Goal: Task Accomplishment & Management: Complete application form

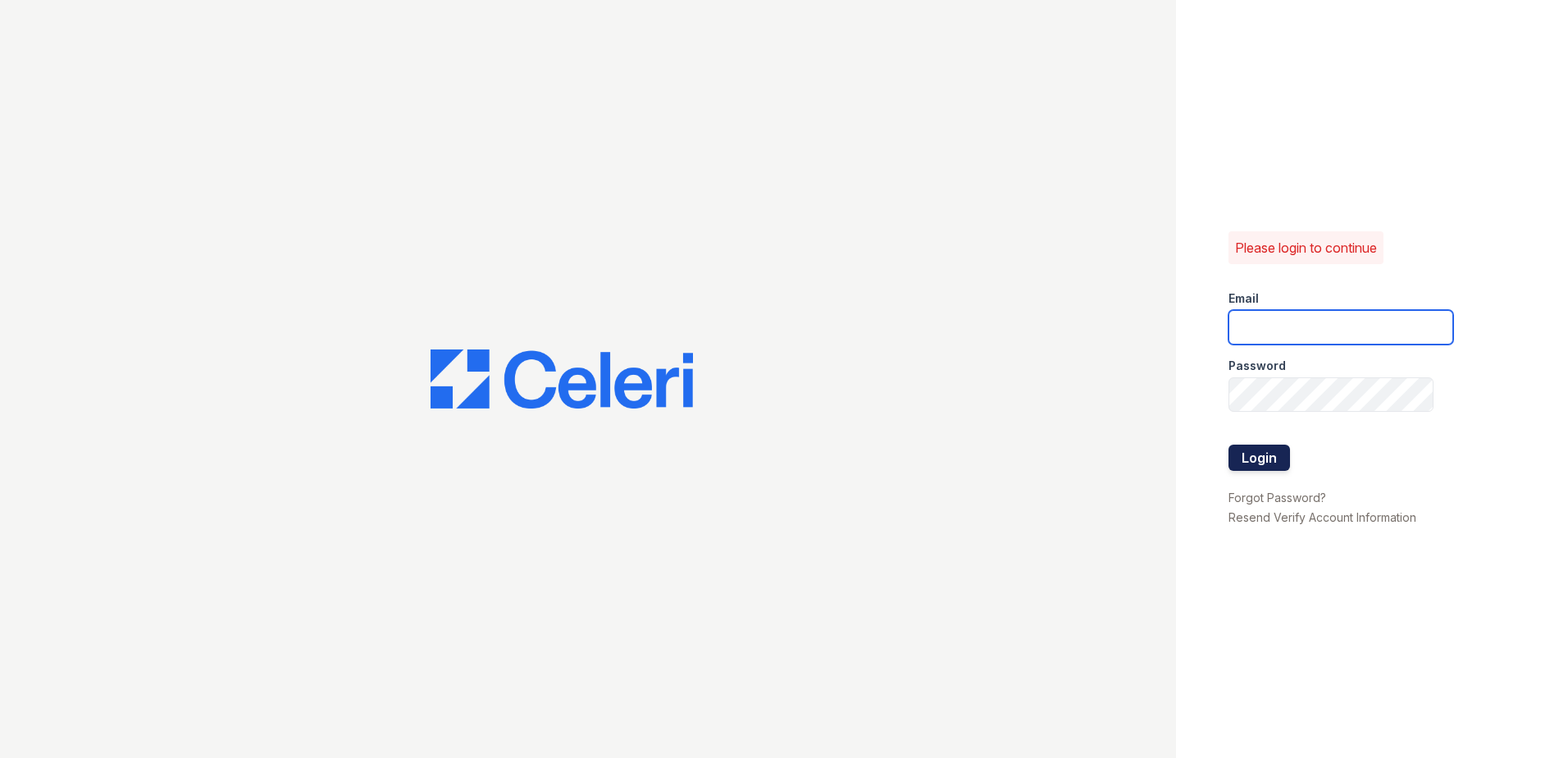
type input "sel-mehrik@trinity-pm.com"
click at [1286, 457] on button "Login" at bounding box center [1259, 458] width 61 height 26
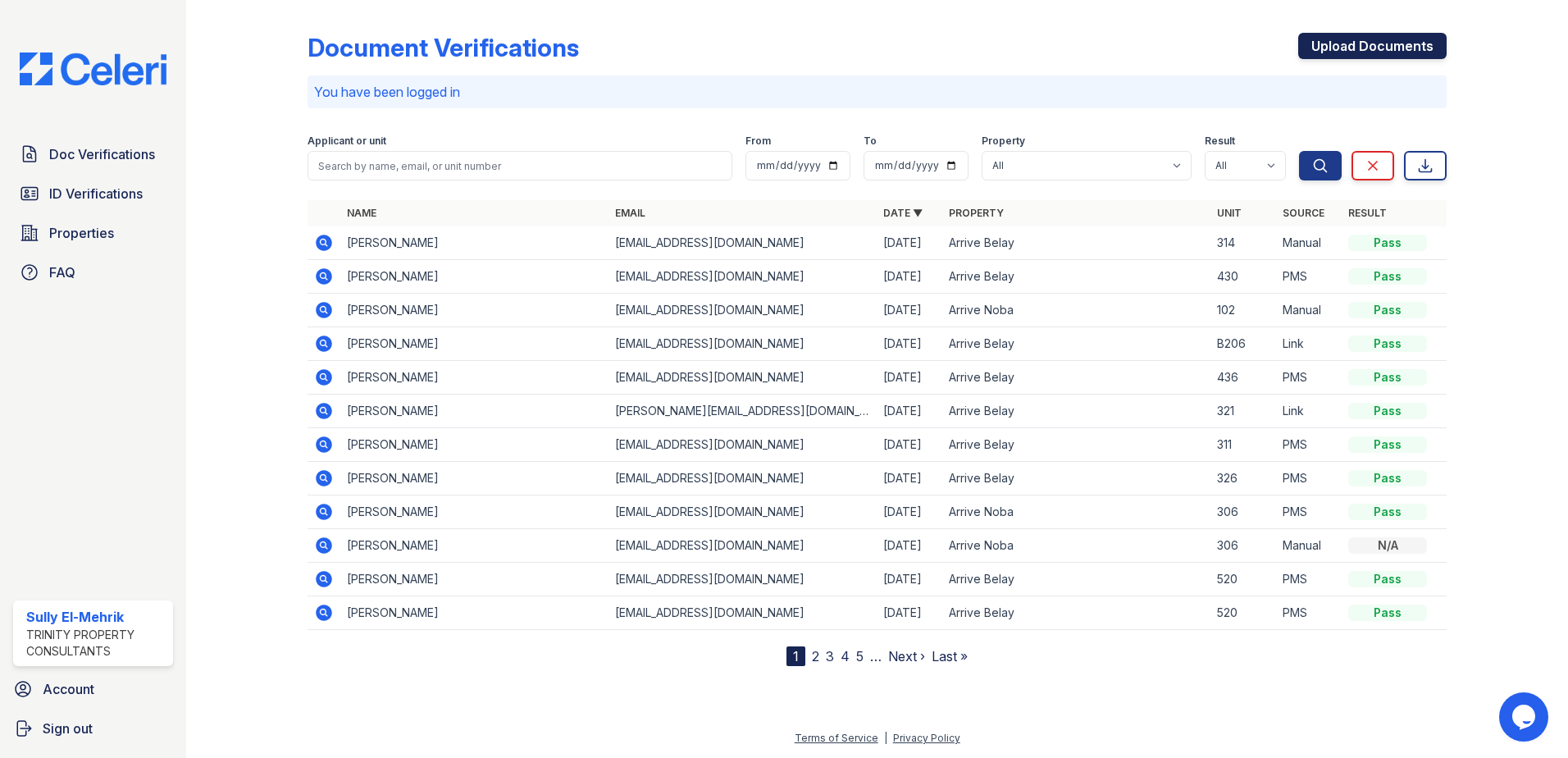
click at [1336, 39] on link "Upload Documents" at bounding box center [1372, 46] width 148 height 26
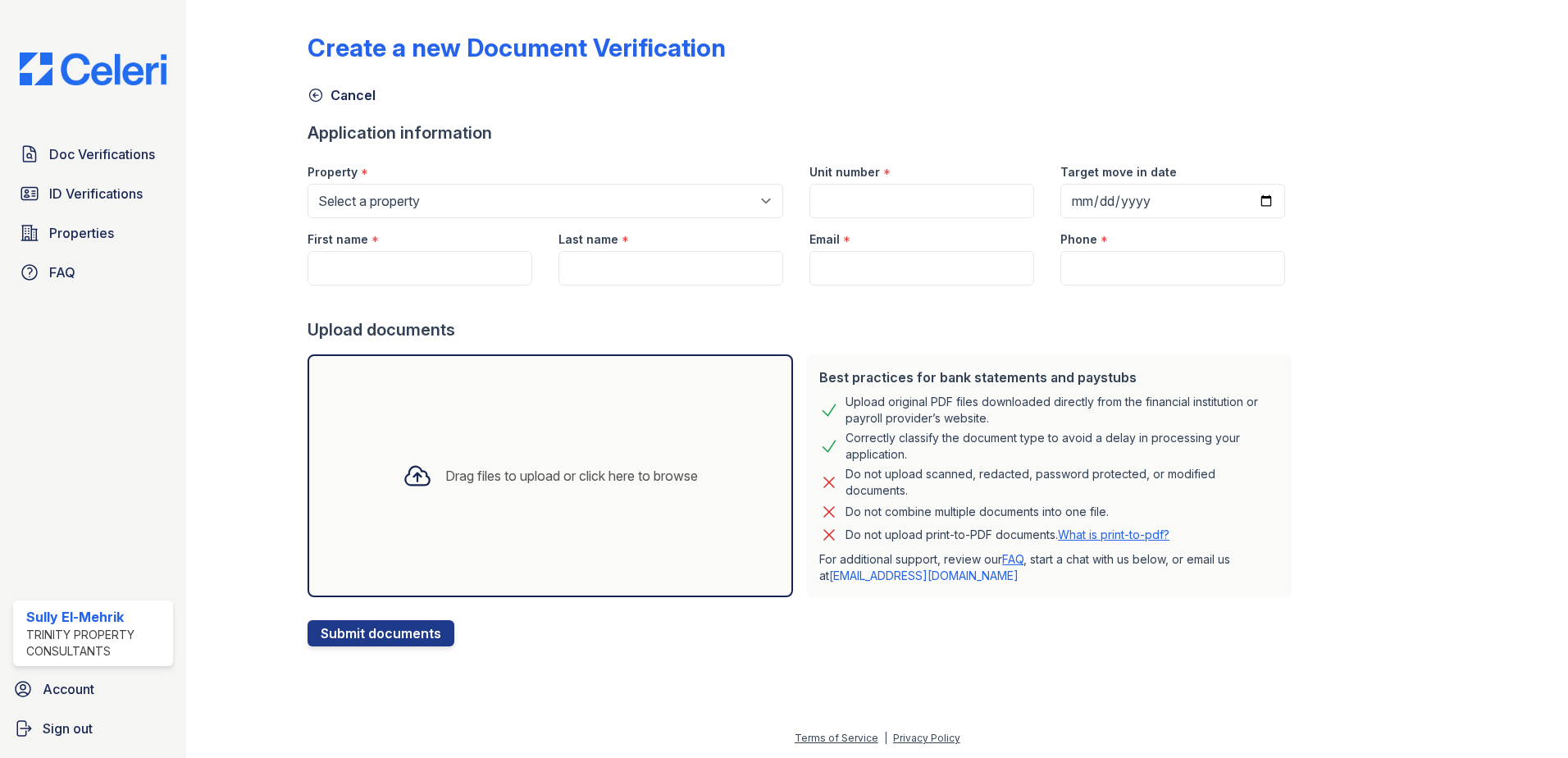
click at [661, 523] on div "Drag files to upload or click here to browse" at bounding box center [551, 475] width 486 height 242
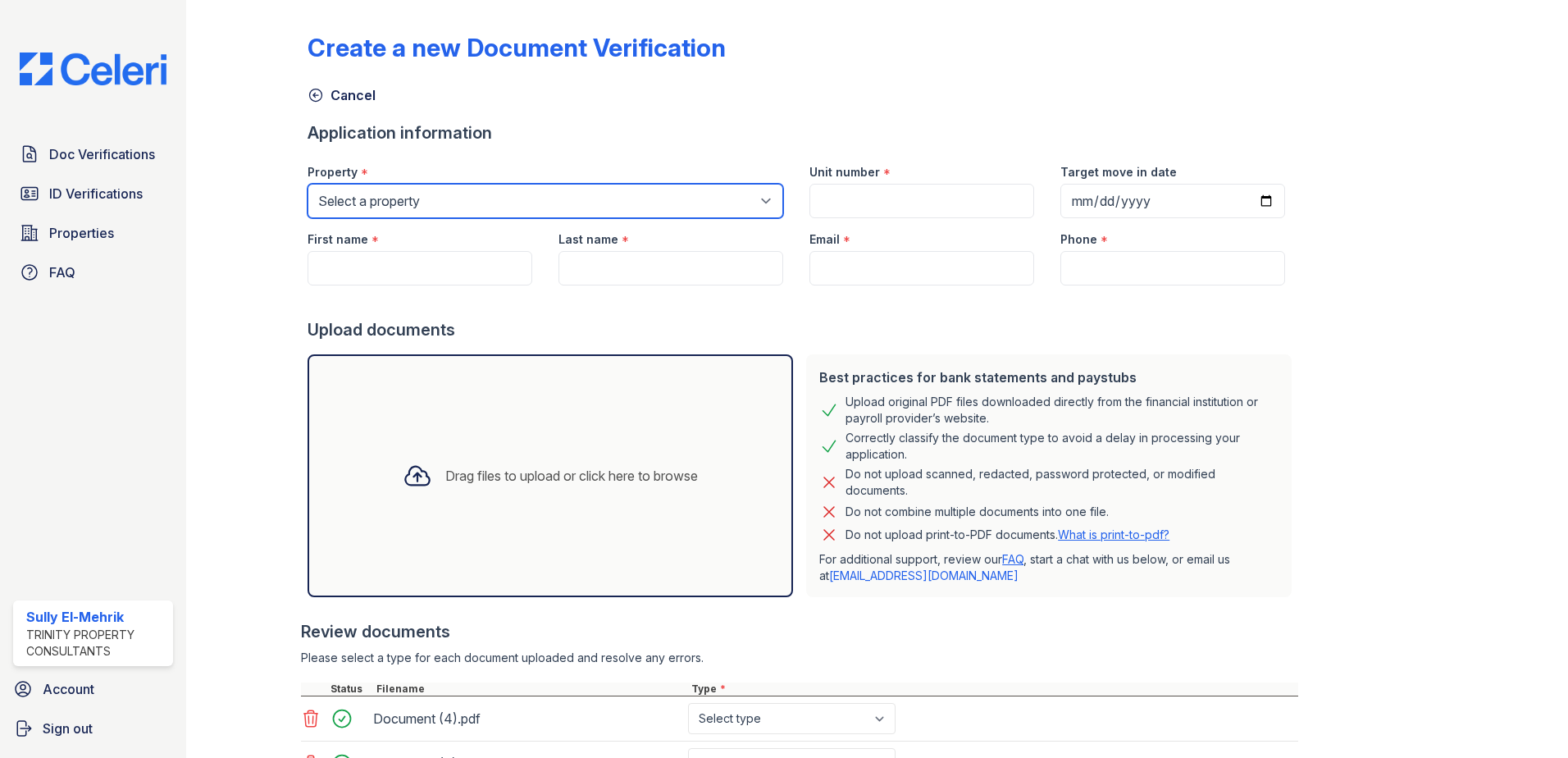
click at [457, 208] on select "Select a property Arrive Belay Arrive Belay + Noba Arrive Noba" at bounding box center [546, 201] width 476 height 35
select select "4010"
click at [308, 184] on select "Select a property Arrive Belay Arrive Belay + Noba Arrive Noba" at bounding box center [546, 201] width 476 height 35
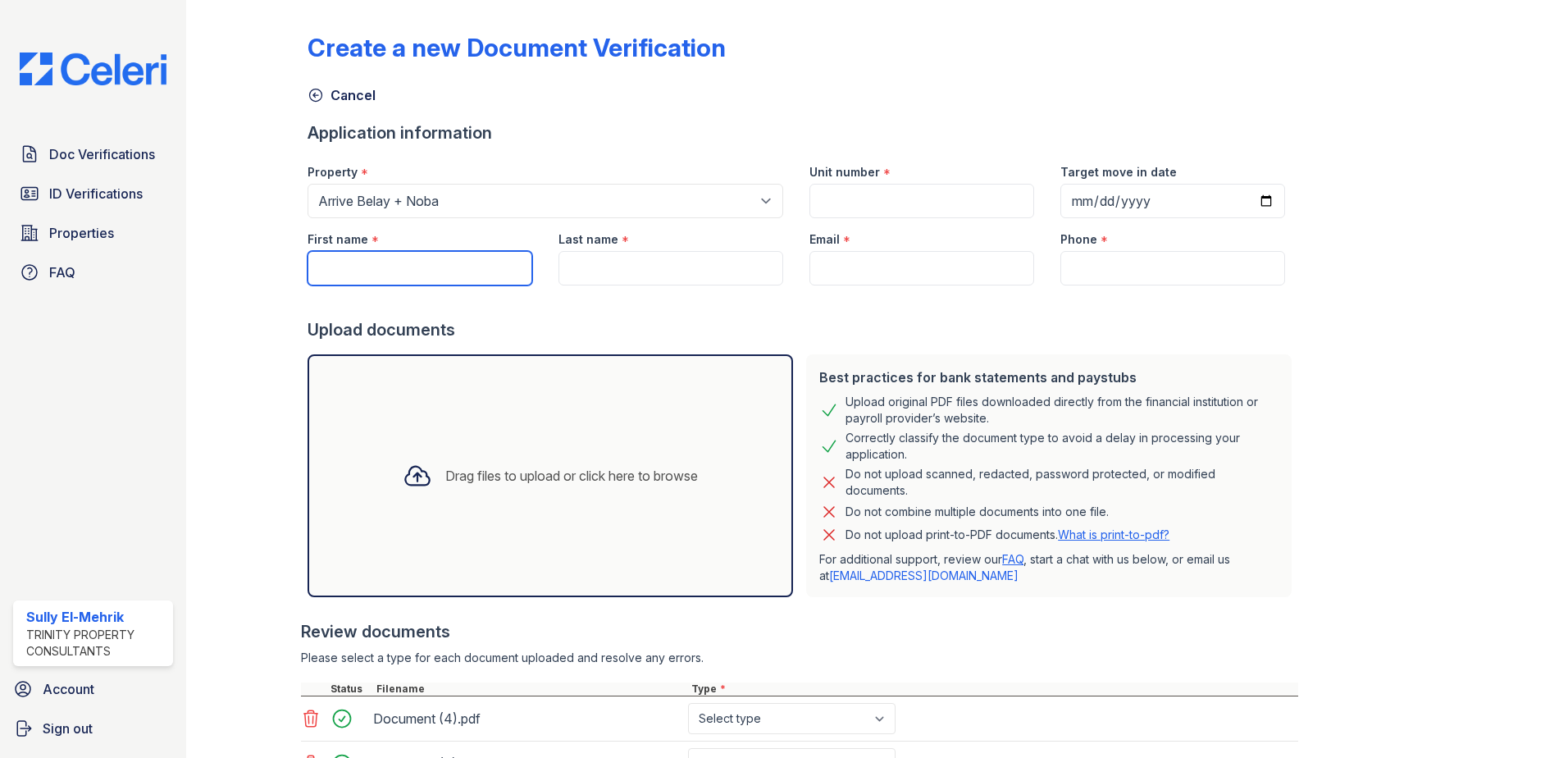
click at [425, 263] on input "First name" at bounding box center [420, 268] width 224 height 35
type input "Bobbi"
click at [685, 262] on input "Last name" at bounding box center [671, 268] width 224 height 35
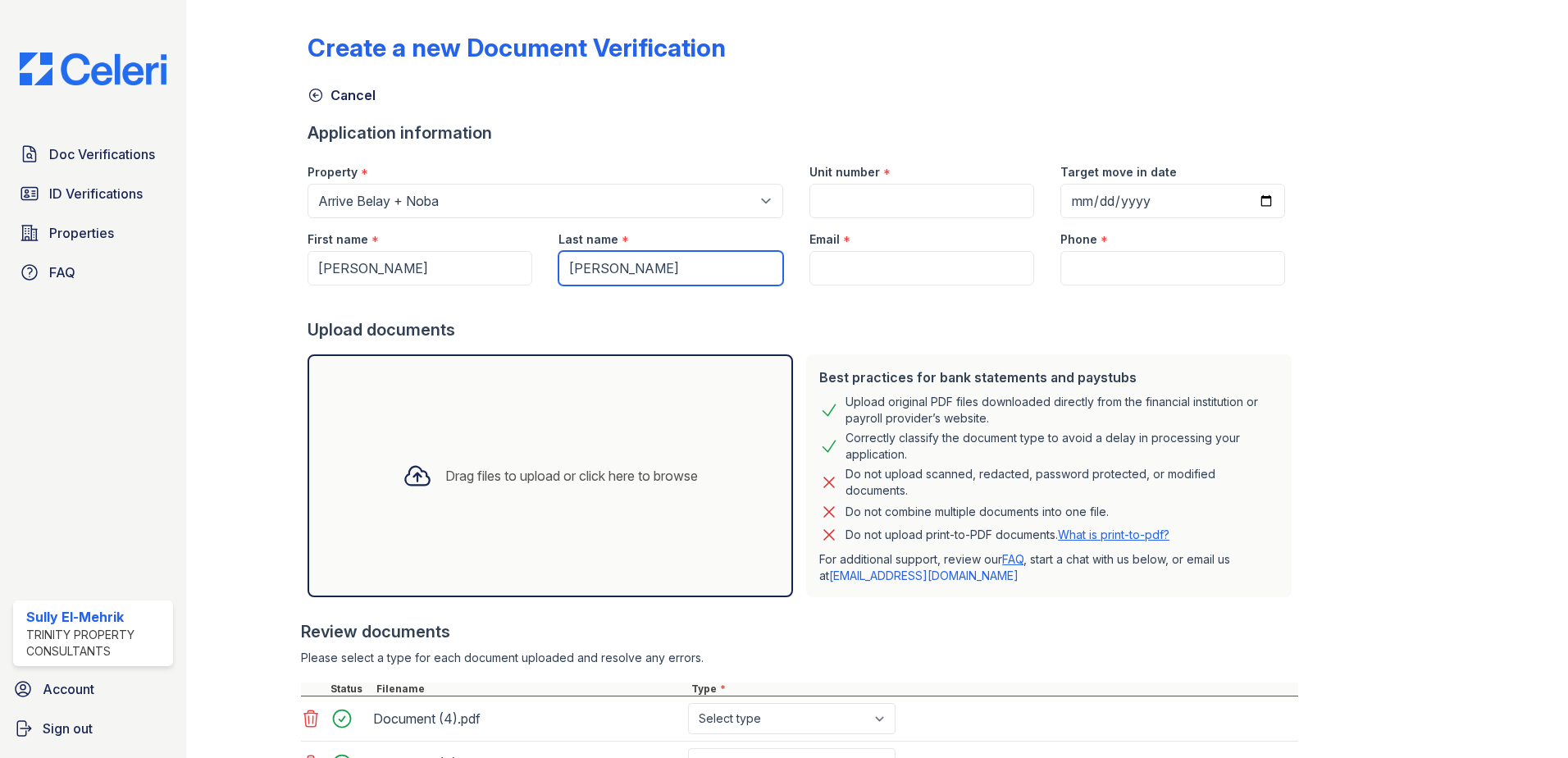
type input "Werner"
click at [892, 250] on div "Email *" at bounding box center [921, 235] width 224 height 33
click at [889, 262] on input "Email" at bounding box center [921, 268] width 224 height 35
paste input "bwerner517@gmail.com"
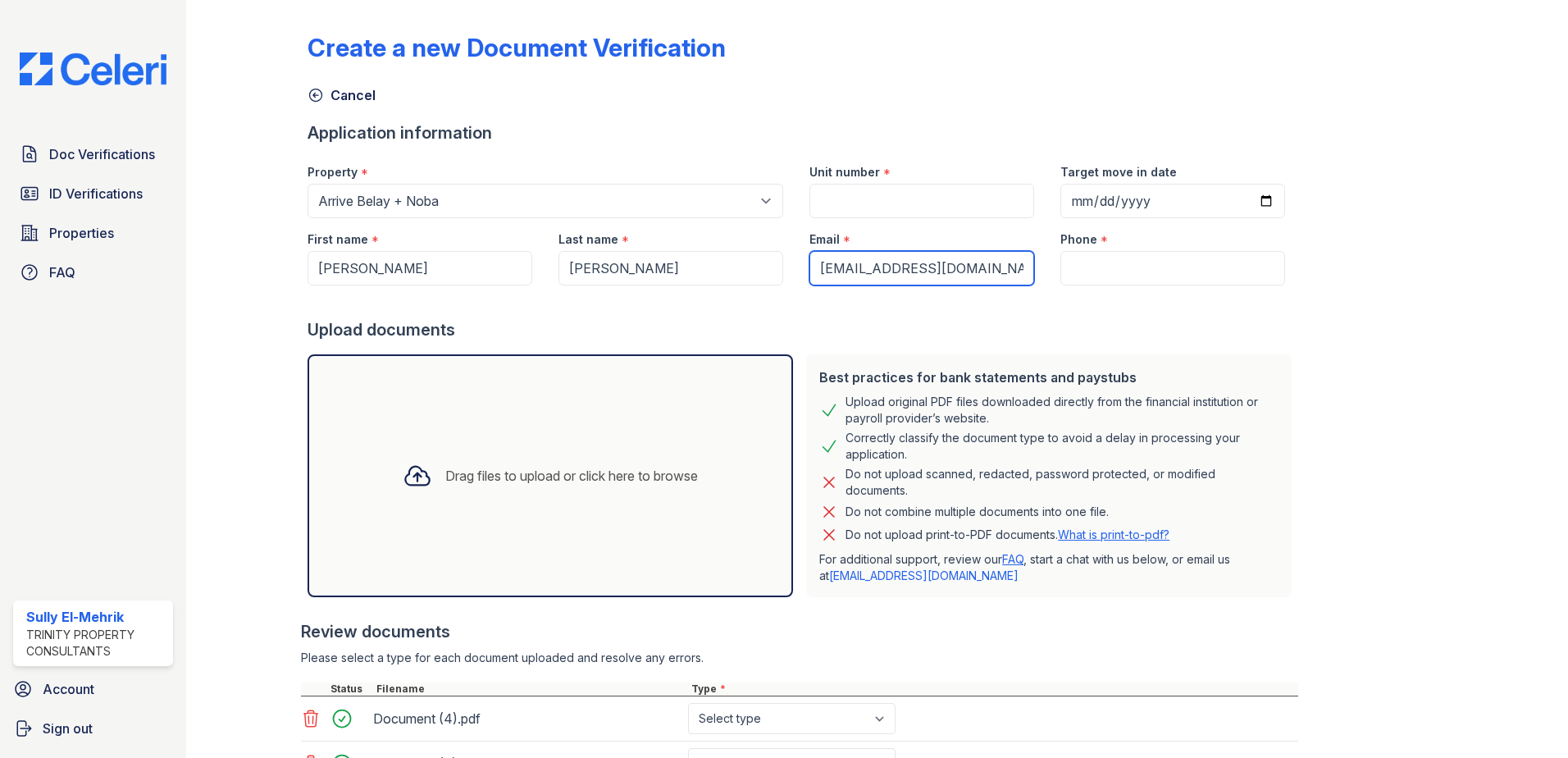
type input "bwerner517@gmail.com"
click at [870, 203] on input "Unit number" at bounding box center [921, 201] width 224 height 35
type input "307"
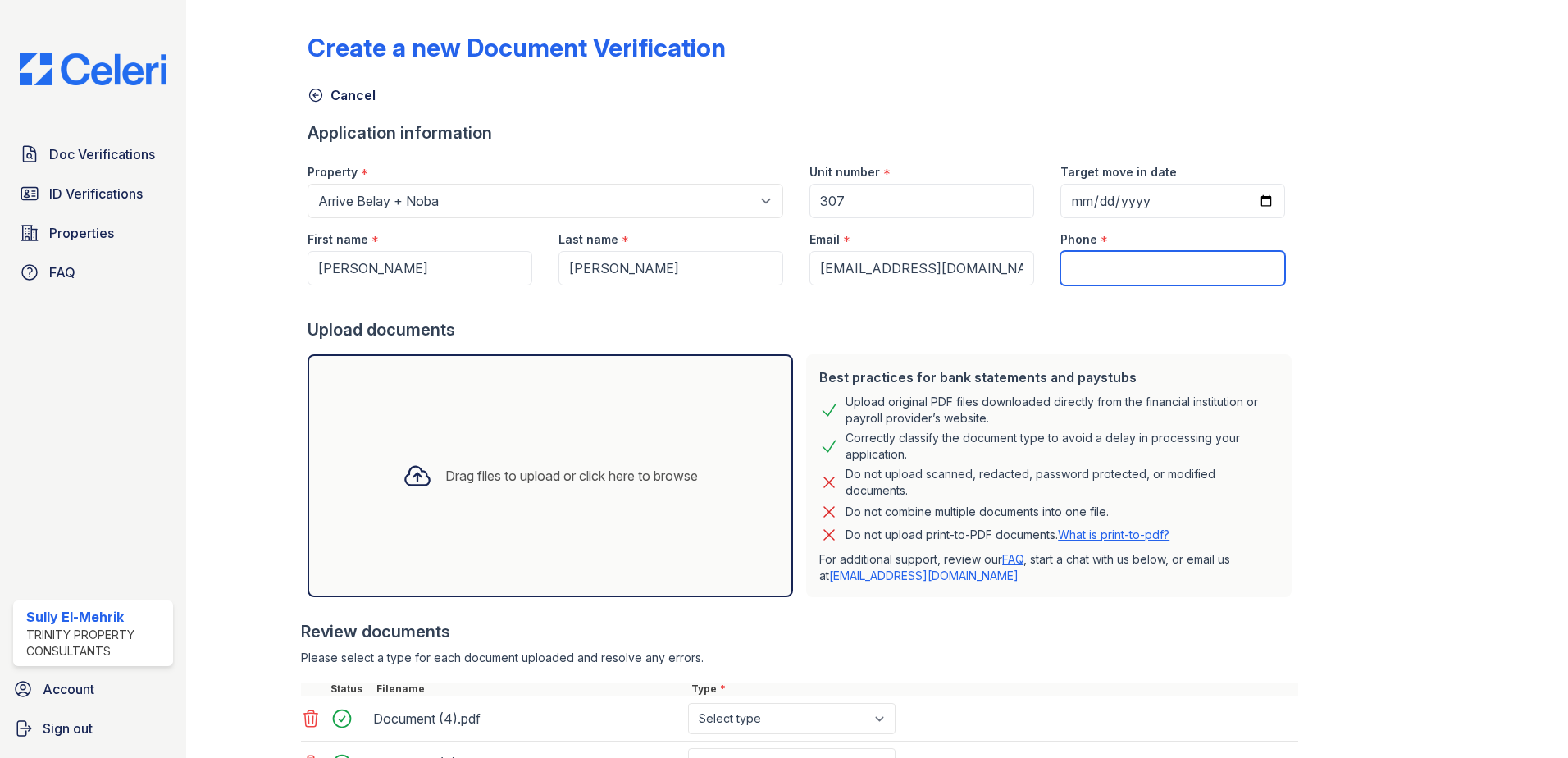
click at [1205, 271] on input "Phone" at bounding box center [1172, 268] width 224 height 35
paste input "858-264-9710"
type input "858-264-9710"
click at [1305, 306] on div "Create a new Document Verification Cancel Application information Property * Se…" at bounding box center [878, 449] width 1139 height 884
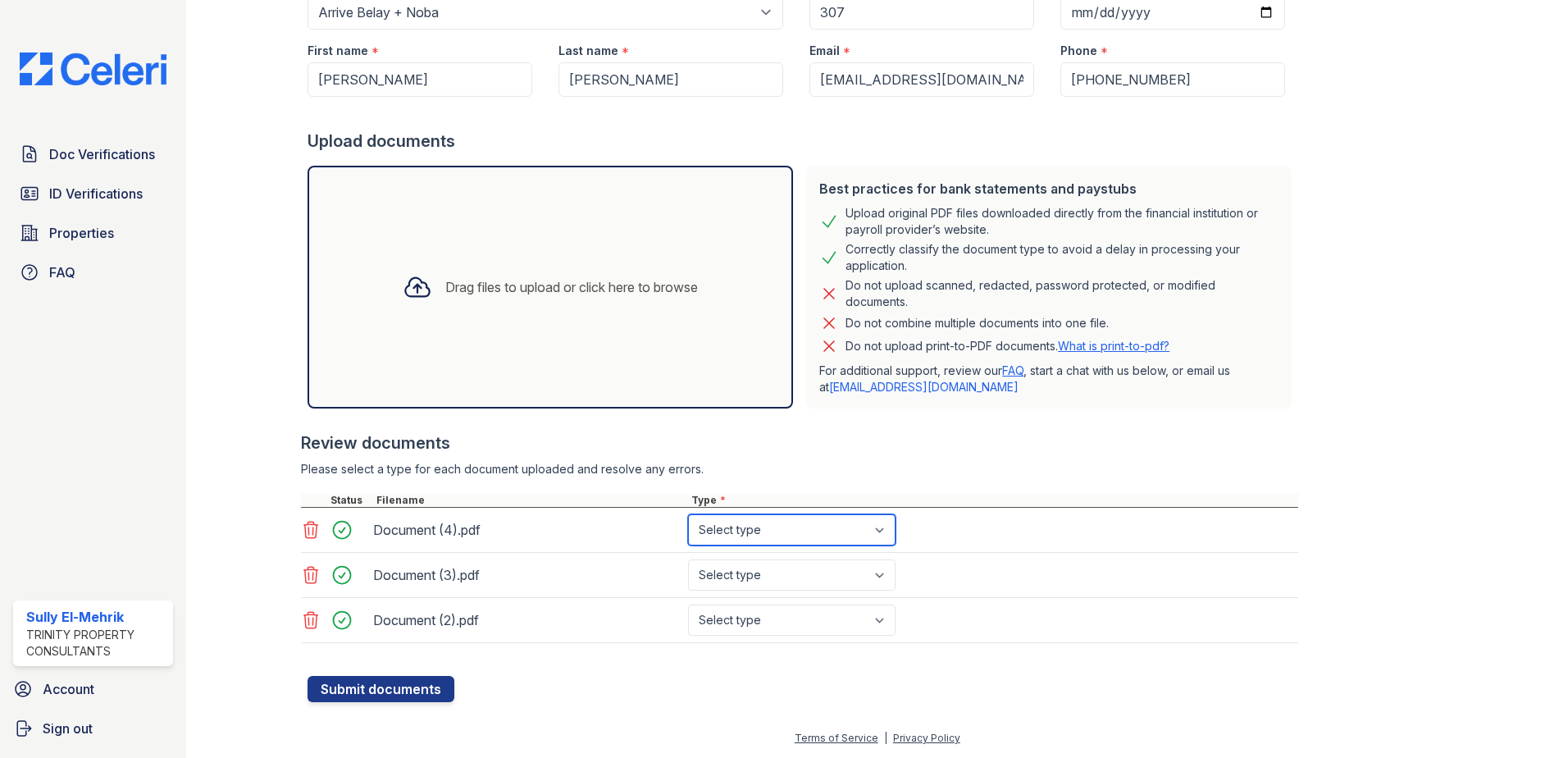
click at [733, 525] on select "Select type Paystub Bank Statement Offer Letter Tax Documents Benefit Award Let…" at bounding box center [791, 530] width 208 height 31
select select "bank_statement"
click at [688, 514] on select "Select type Paystub Bank Statement Offer Letter Tax Documents Benefit Award Let…" at bounding box center [791, 530] width 208 height 31
click at [754, 565] on select "Select type Paystub Bank Statement Offer Letter Tax Documents Benefit Award Let…" at bounding box center [791, 575] width 208 height 31
select select "bank_statement"
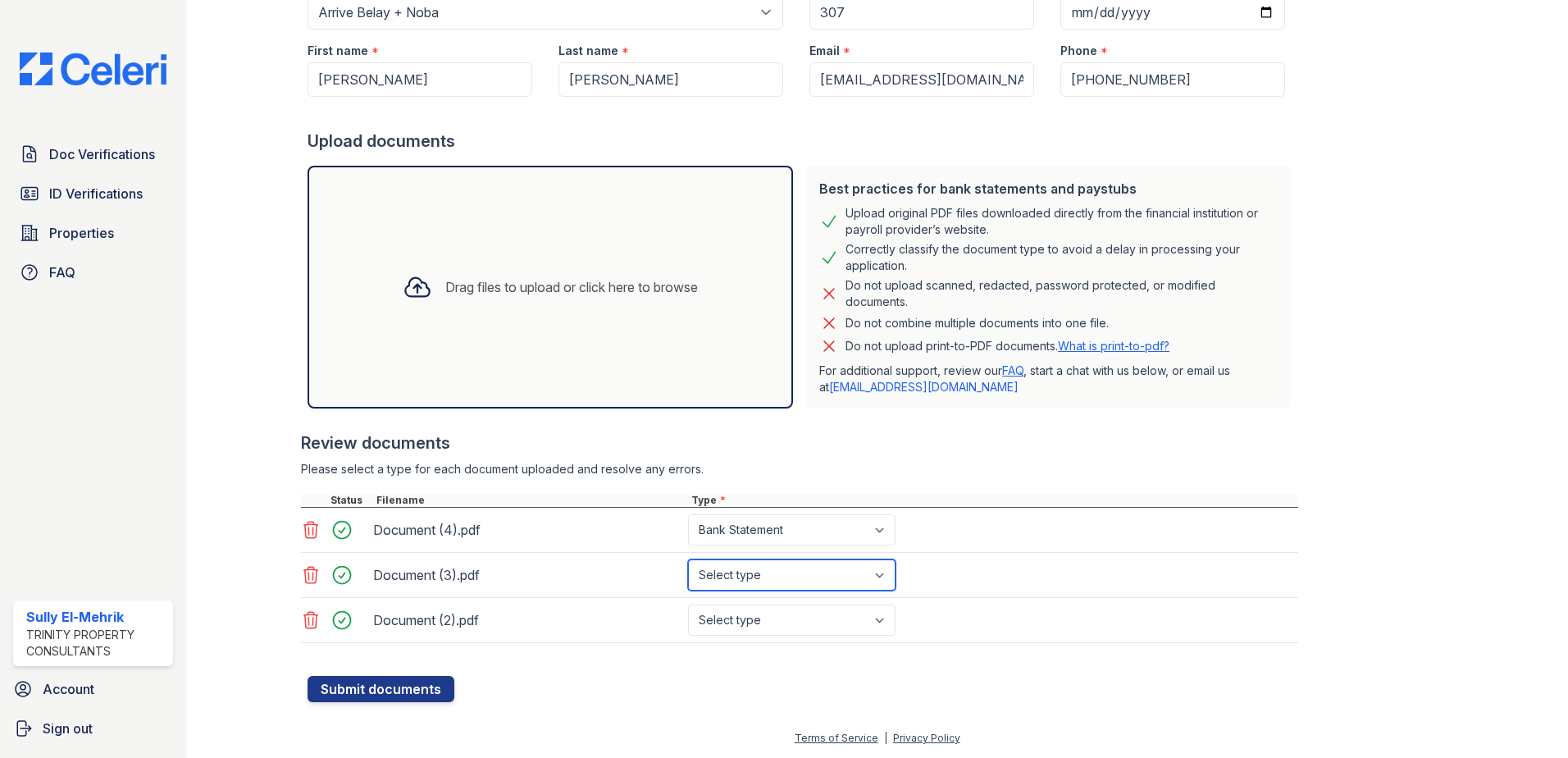
click at [688, 559] on select "Select type Paystub Bank Statement Offer Letter Tax Documents Benefit Award Let…" at bounding box center [791, 575] width 208 height 31
click at [766, 617] on select "Select type Paystub Bank Statement Offer Letter Tax Documents Benefit Award Let…" at bounding box center [791, 620] width 208 height 31
select select "bank_statement"
click at [688, 604] on select "Select type Paystub Bank Statement Offer Letter Tax Documents Benefit Award Let…" at bounding box center [791, 620] width 208 height 31
click at [406, 684] on button "Submit documents" at bounding box center [381, 688] width 147 height 26
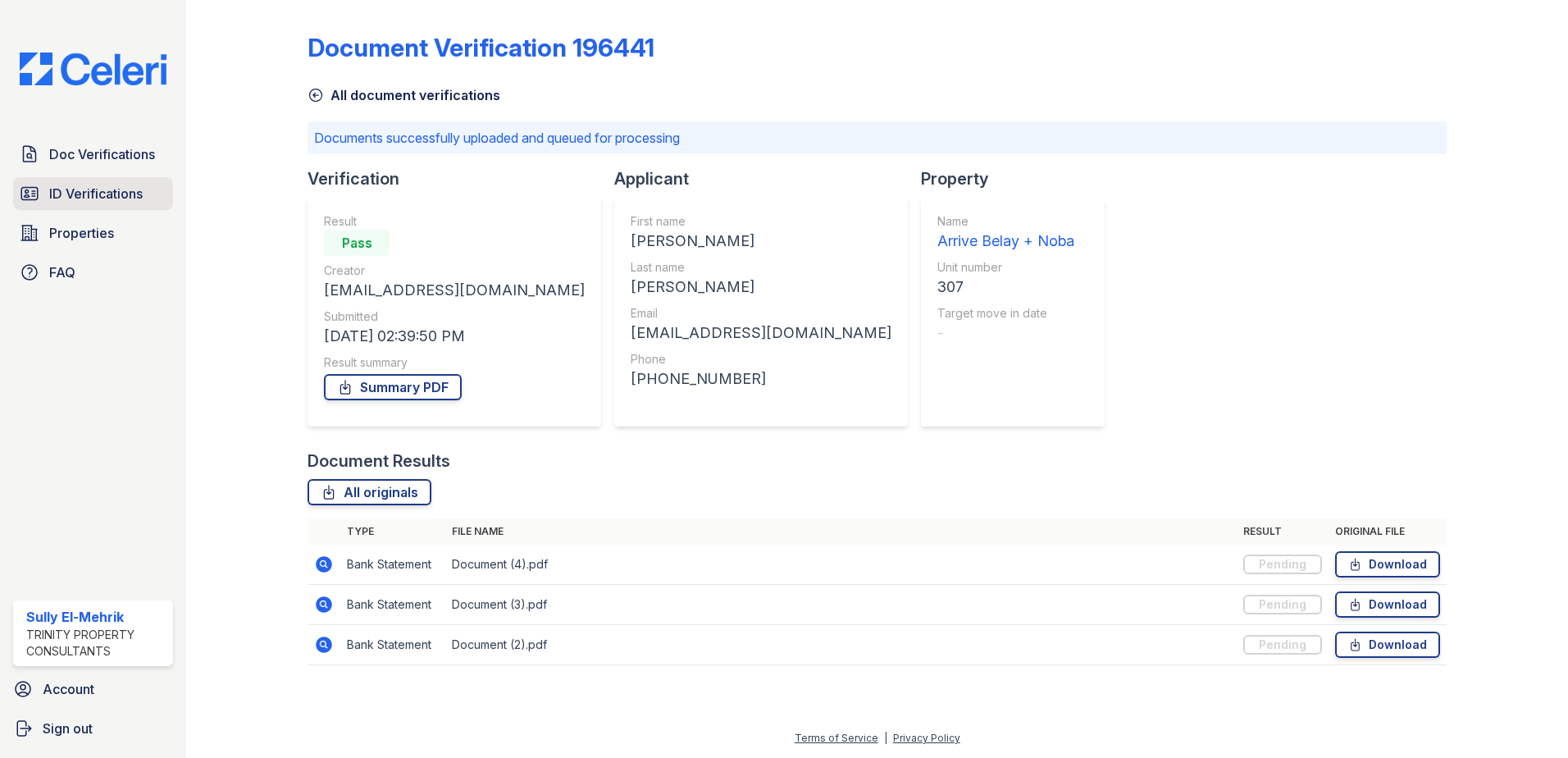
click at [87, 206] on link "ID Verifications" at bounding box center [93, 194] width 160 height 33
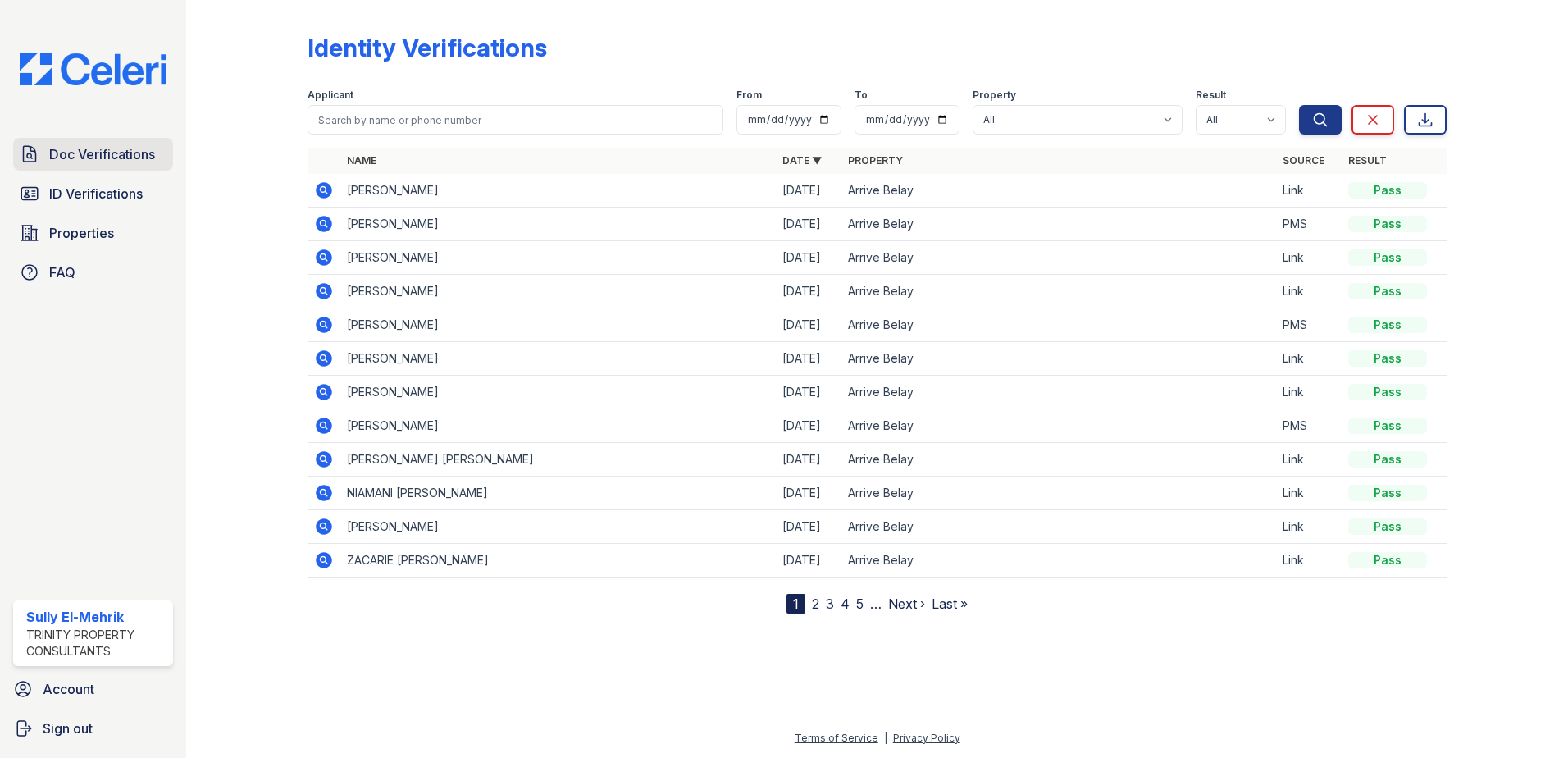
click at [91, 154] on span "Doc Verifications" at bounding box center [102, 154] width 106 height 20
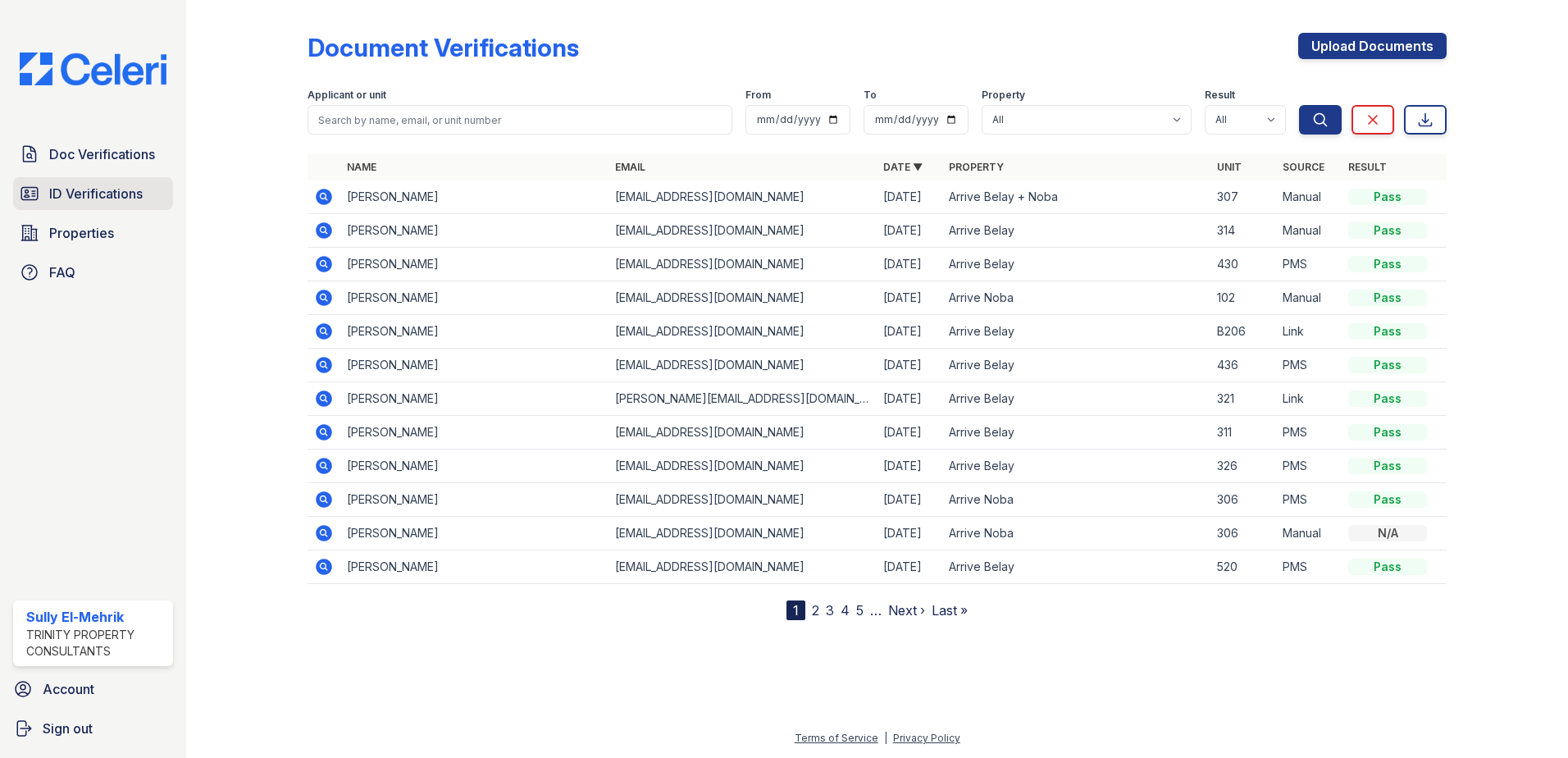
click at [147, 198] on link "ID Verifications" at bounding box center [93, 194] width 160 height 33
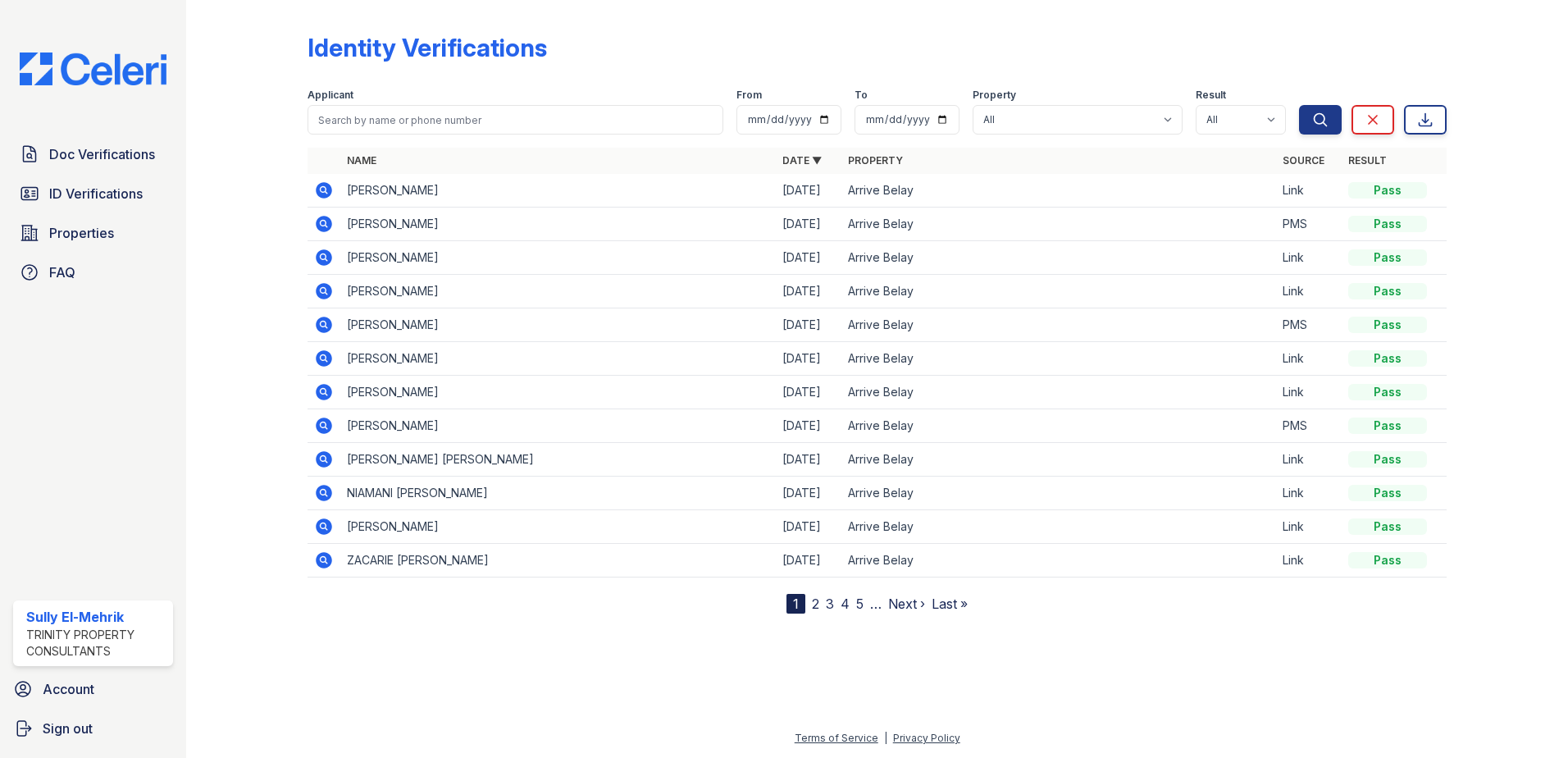
click at [320, 193] on icon at bounding box center [324, 190] width 17 height 17
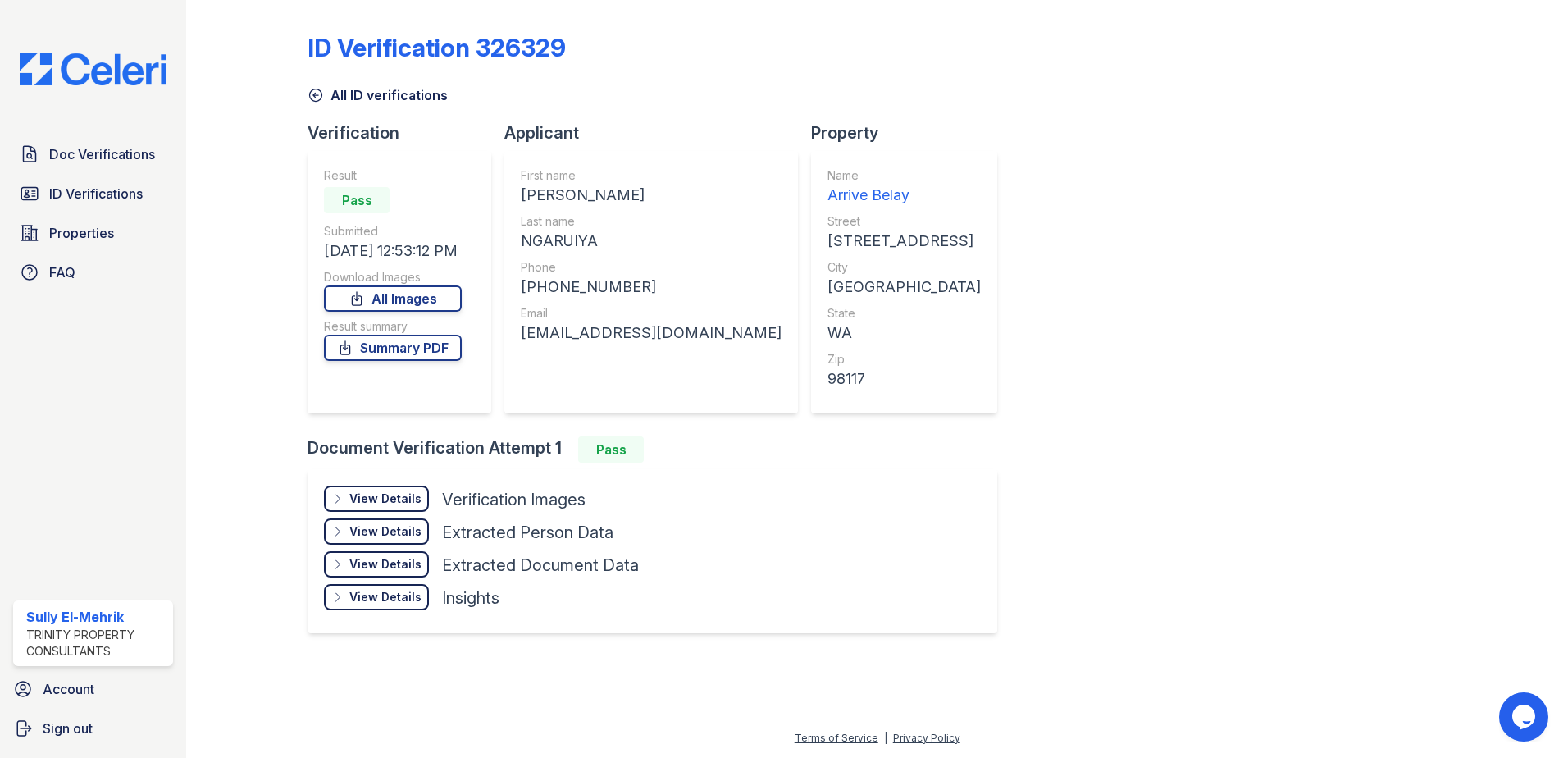
click at [403, 498] on div "View Details" at bounding box center [385, 499] width 72 height 17
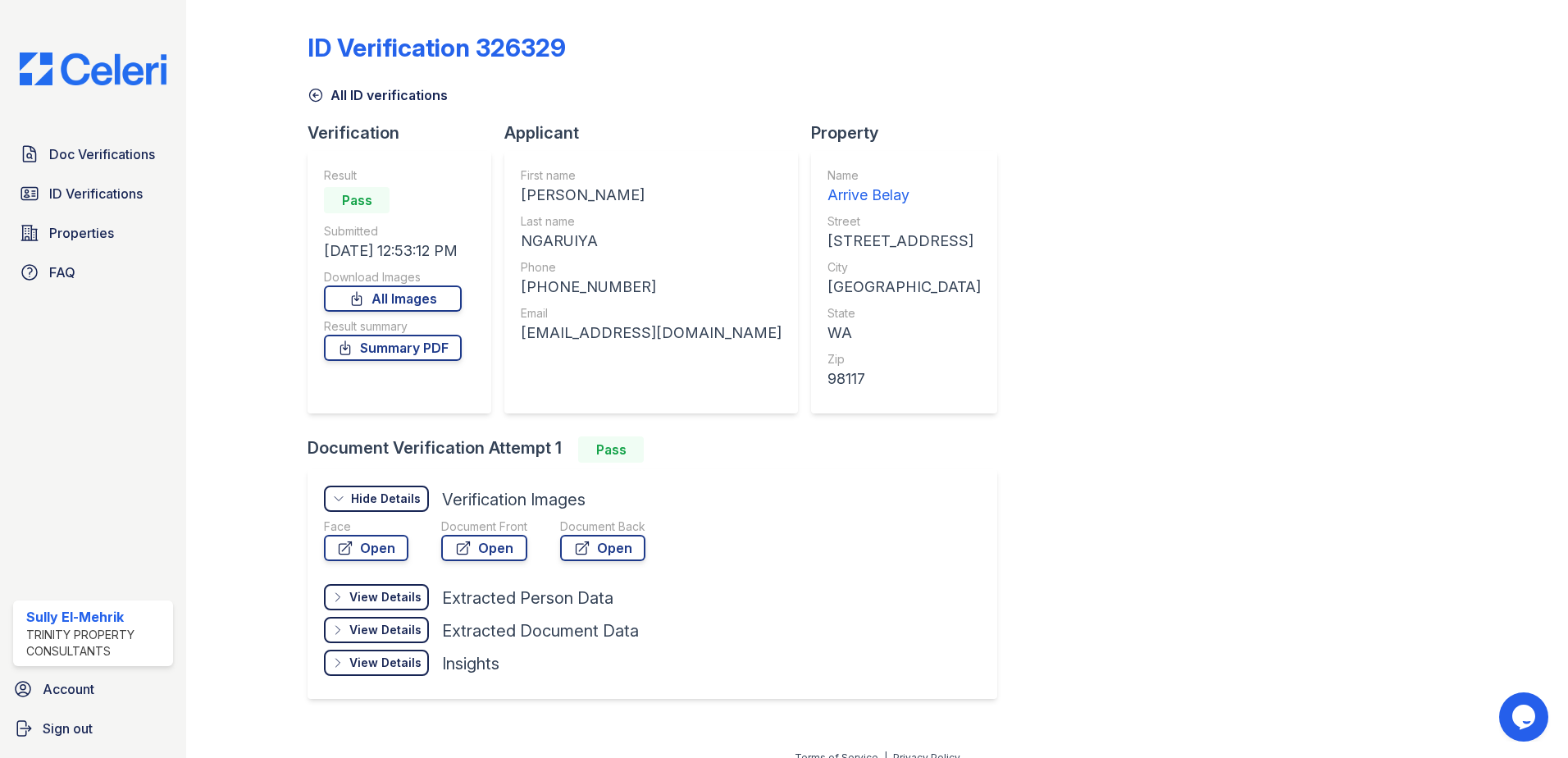
click at [379, 534] on div "Face" at bounding box center [366, 526] width 84 height 17
click at [378, 537] on link "Open" at bounding box center [366, 548] width 84 height 26
click at [109, 164] on span "Doc Verifications" at bounding box center [102, 154] width 106 height 20
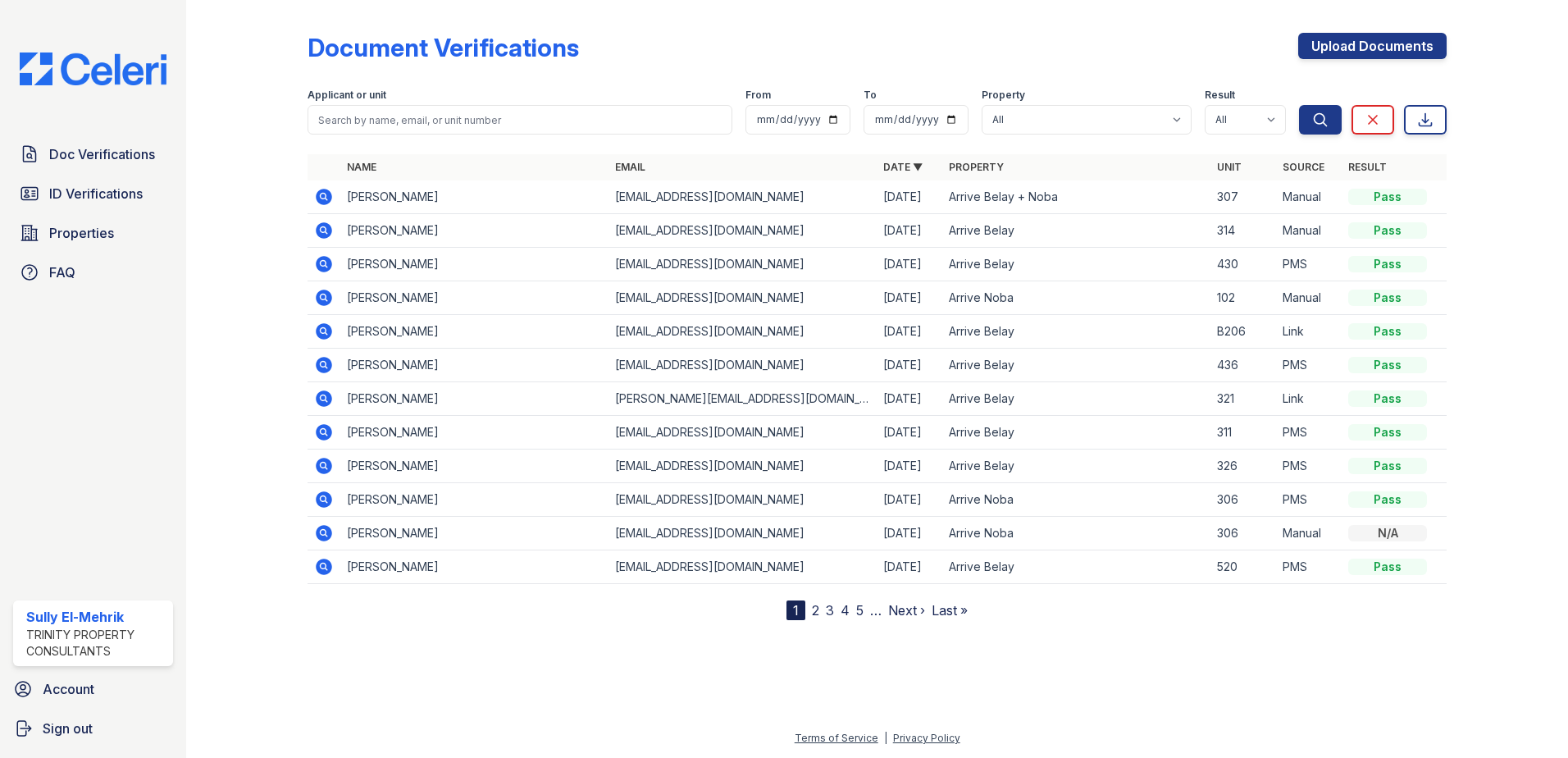
click at [325, 230] on icon at bounding box center [324, 231] width 20 height 20
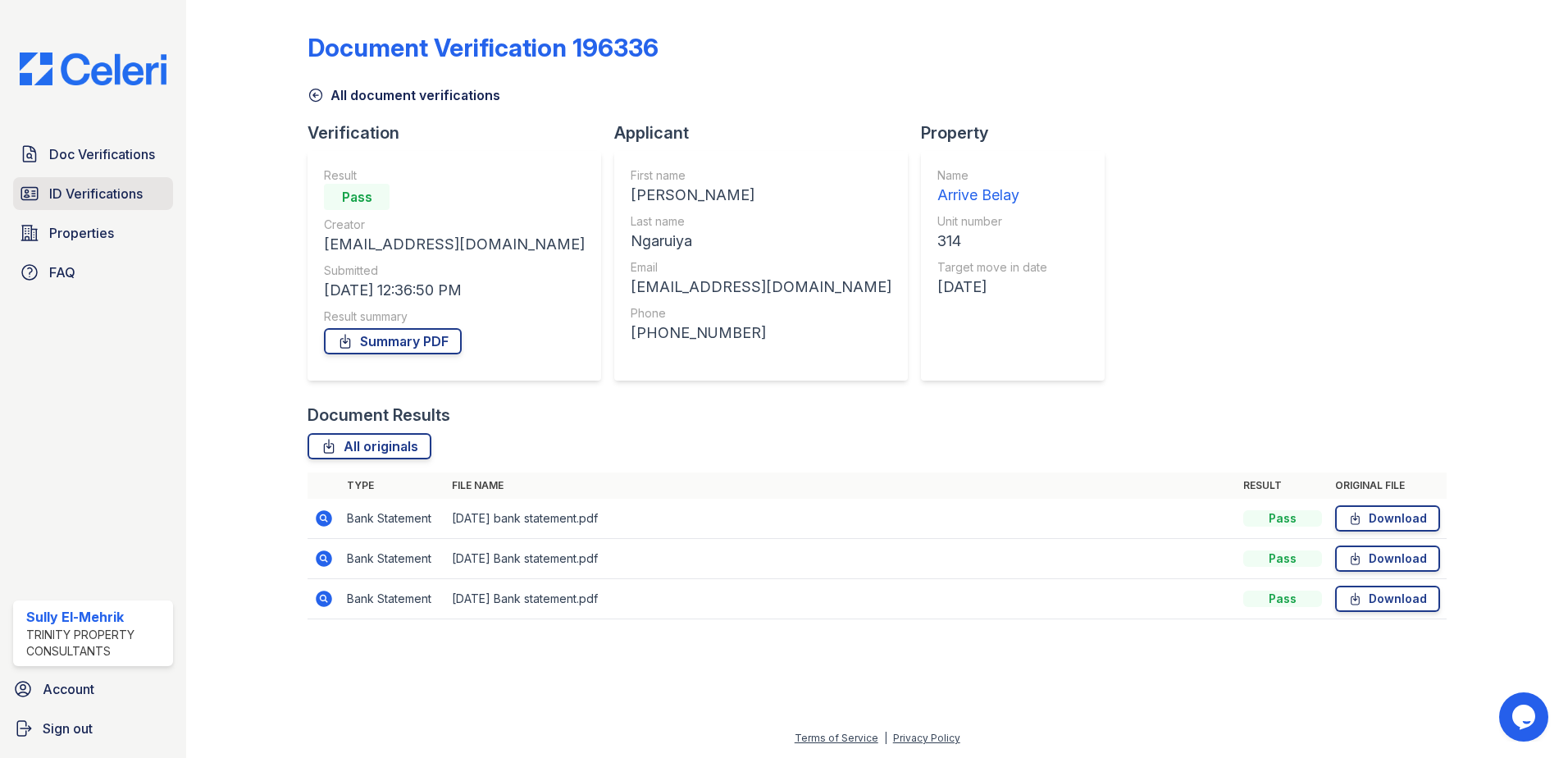
click at [144, 194] on link "ID Verifications" at bounding box center [93, 194] width 160 height 33
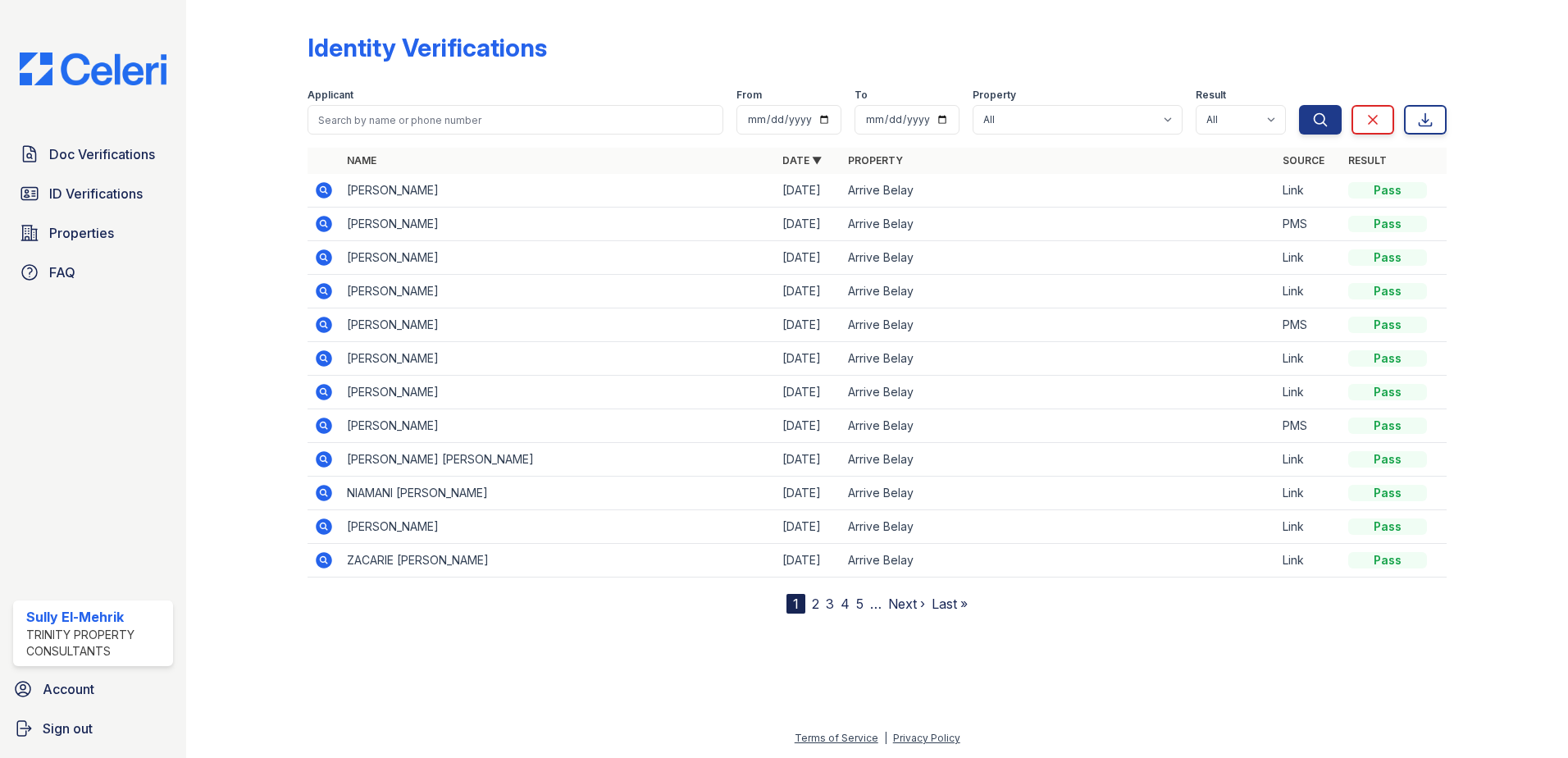
click at [325, 228] on icon at bounding box center [324, 224] width 17 height 17
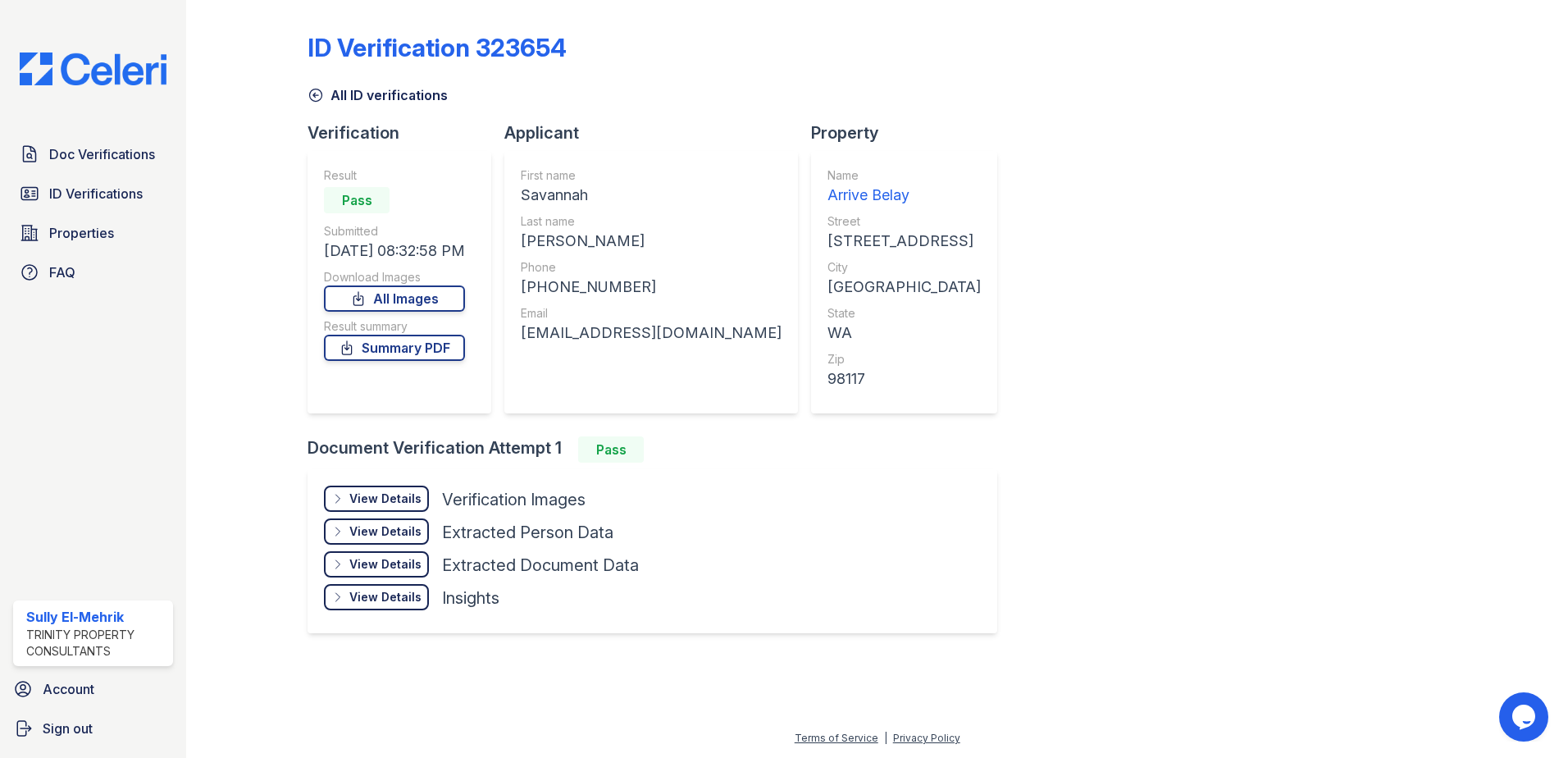
click at [392, 497] on div "View Details" at bounding box center [385, 499] width 72 height 17
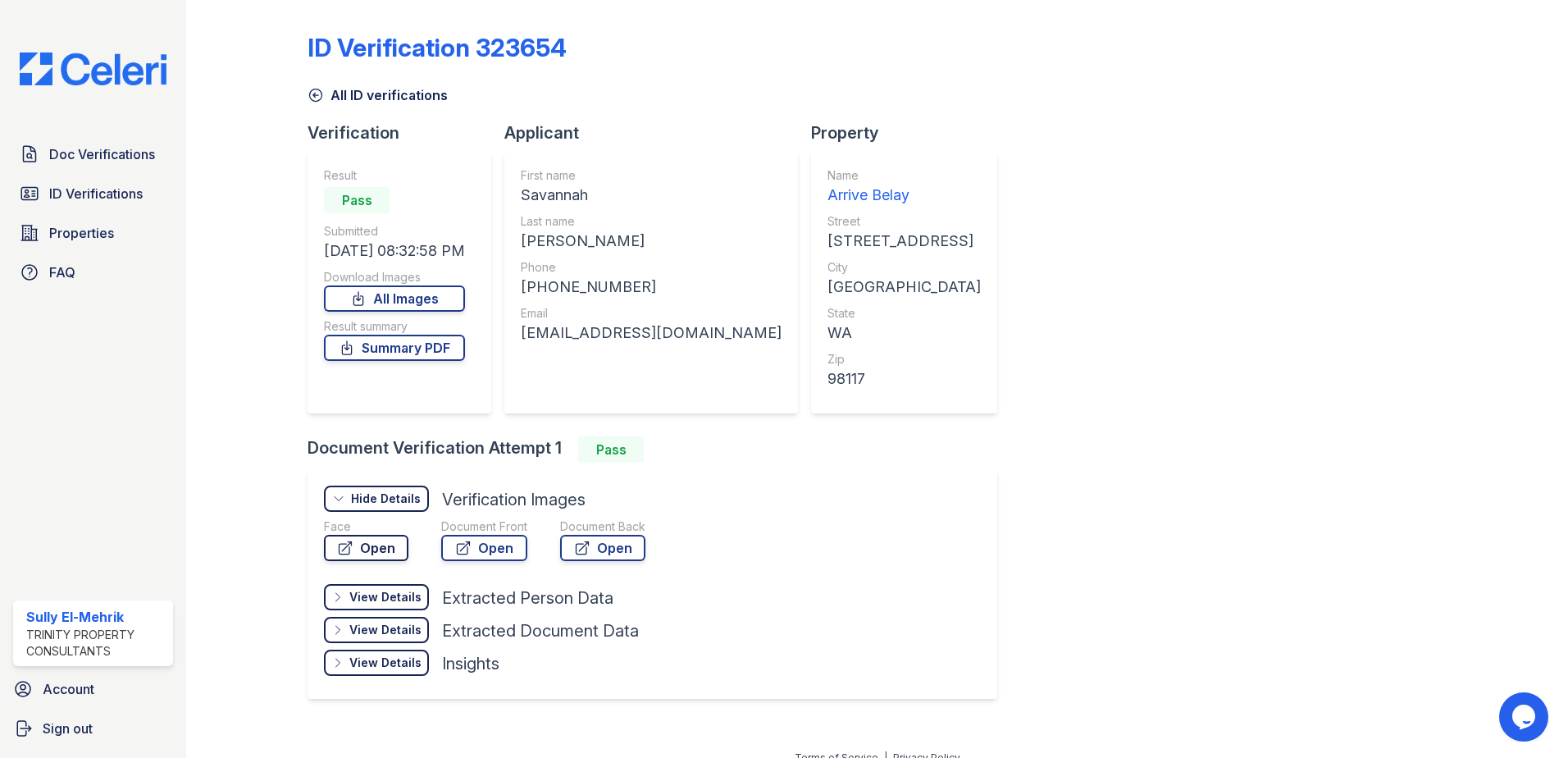
click at [401, 538] on link "Open" at bounding box center [366, 548] width 84 height 26
click at [481, 541] on link "Open" at bounding box center [484, 548] width 86 height 26
click at [142, 189] on span "ID Verifications" at bounding box center [95, 194] width 94 height 20
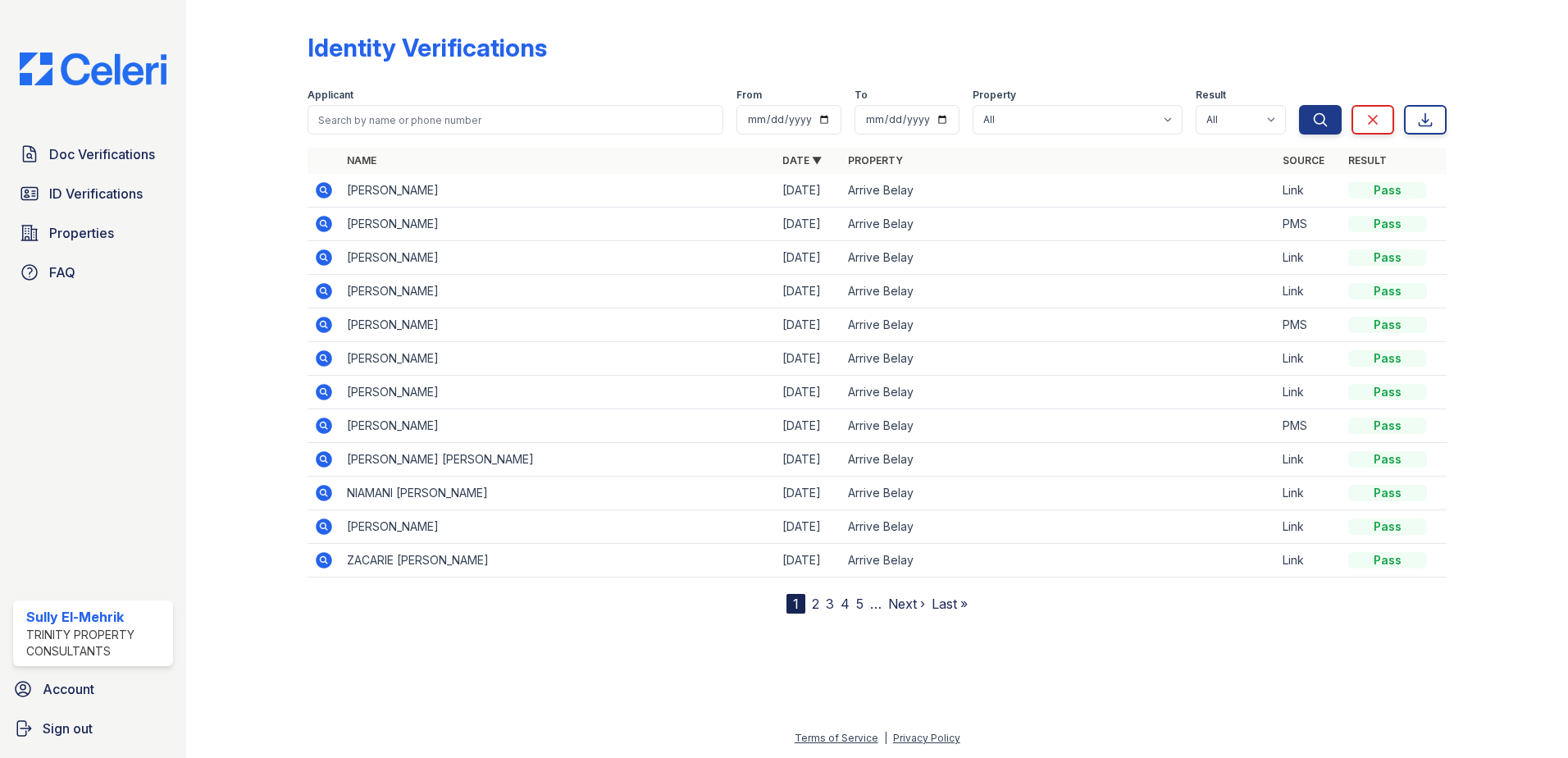
click at [319, 196] on icon at bounding box center [324, 190] width 17 height 17
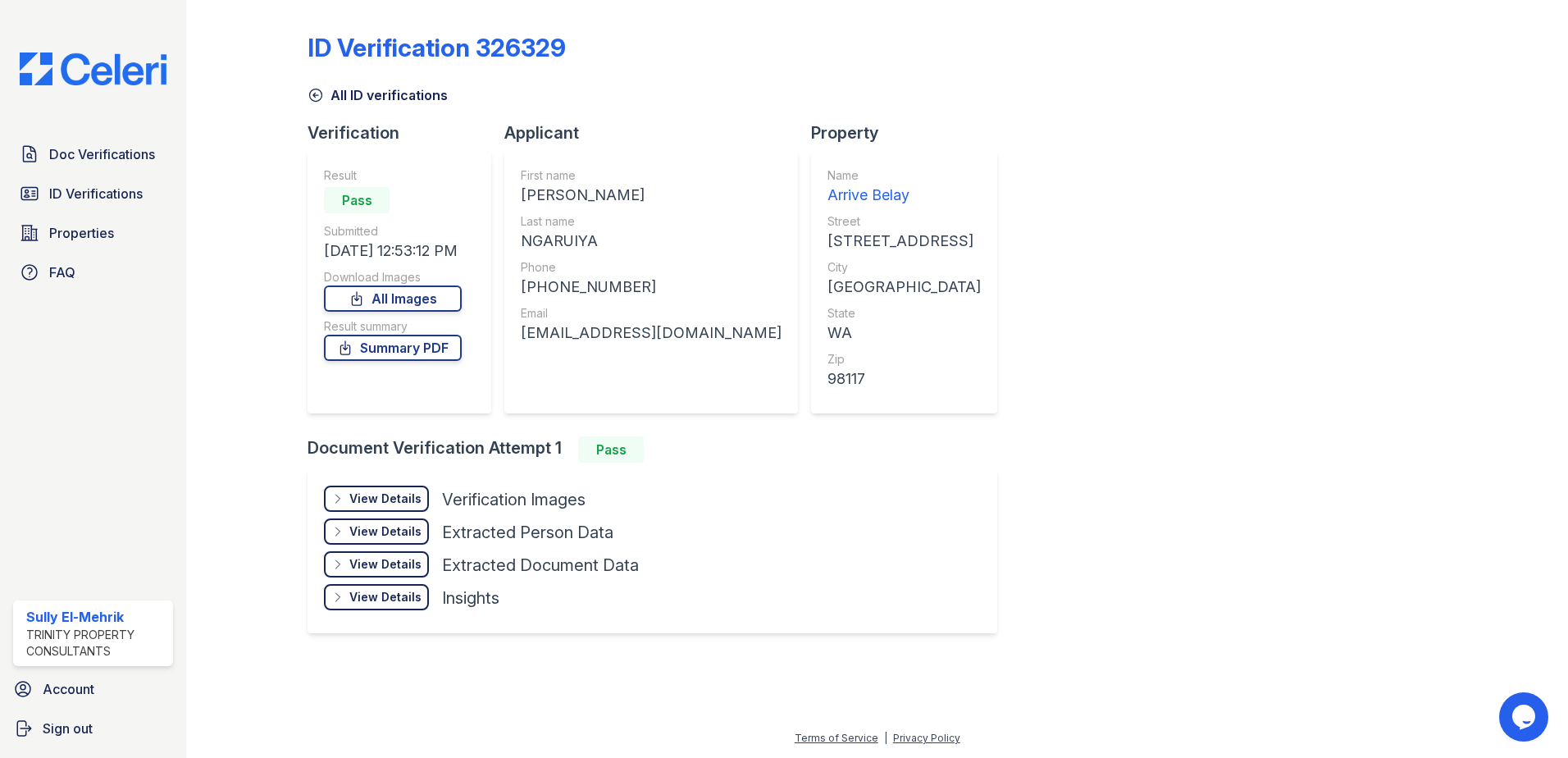
click at [401, 496] on div "View Details" at bounding box center [385, 499] width 72 height 17
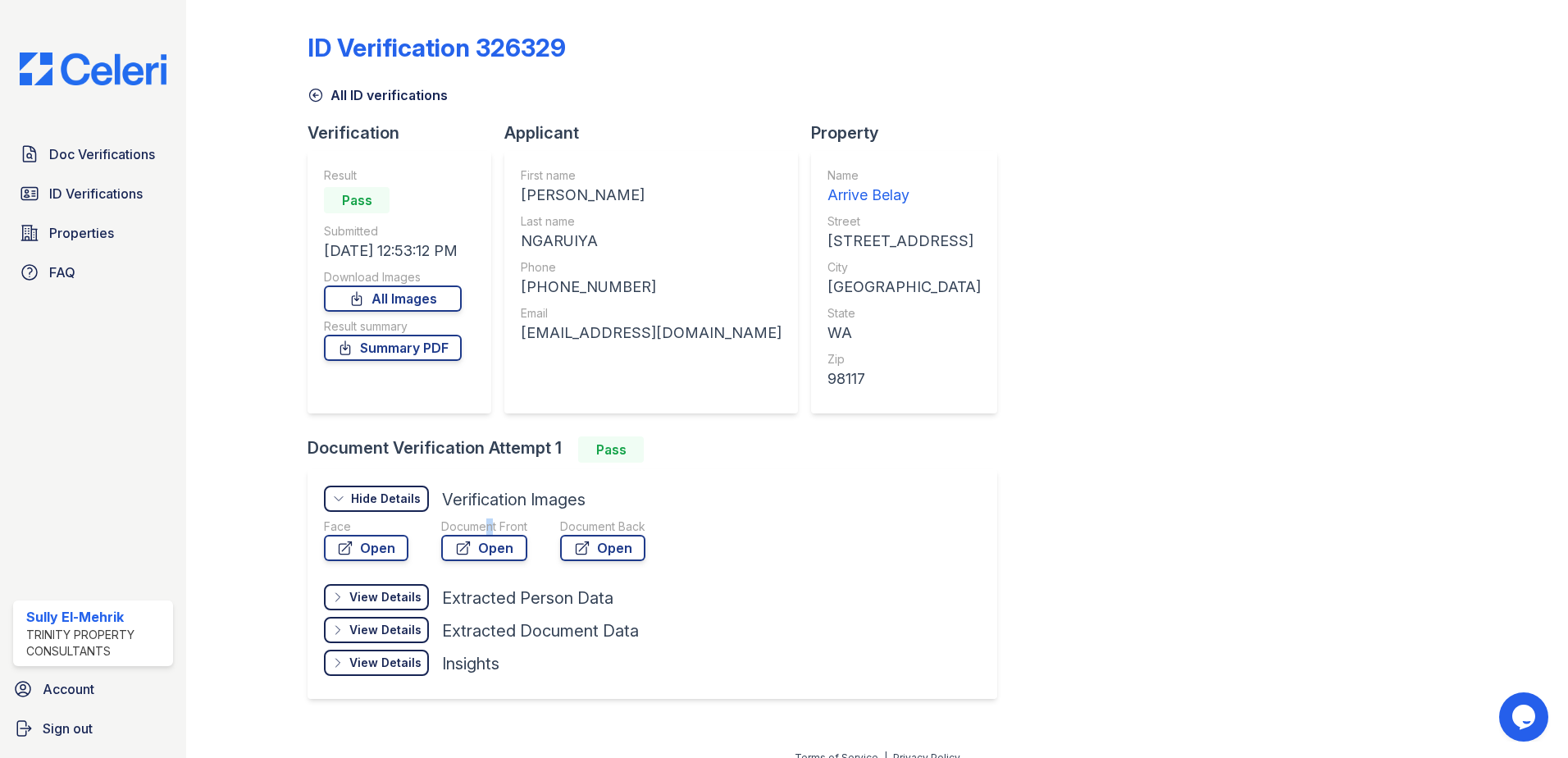
click at [482, 532] on div "Document Front" at bounding box center [484, 526] width 86 height 17
click at [484, 538] on link "Open" at bounding box center [484, 548] width 86 height 26
